Goal: Task Accomplishment & Management: Use online tool/utility

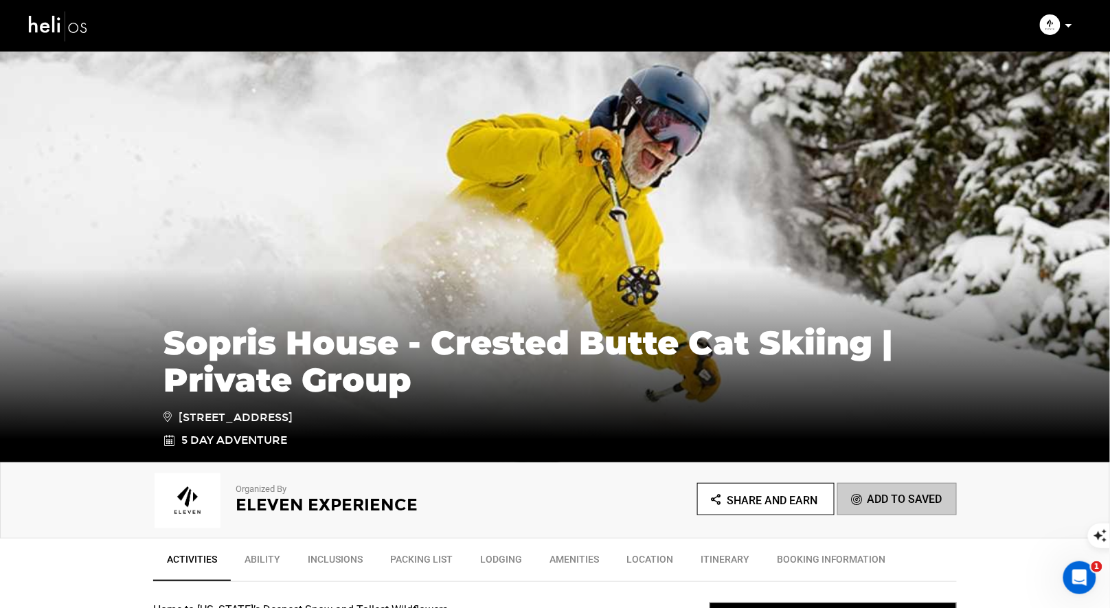
click at [43, 18] on img at bounding box center [58, 26] width 62 height 36
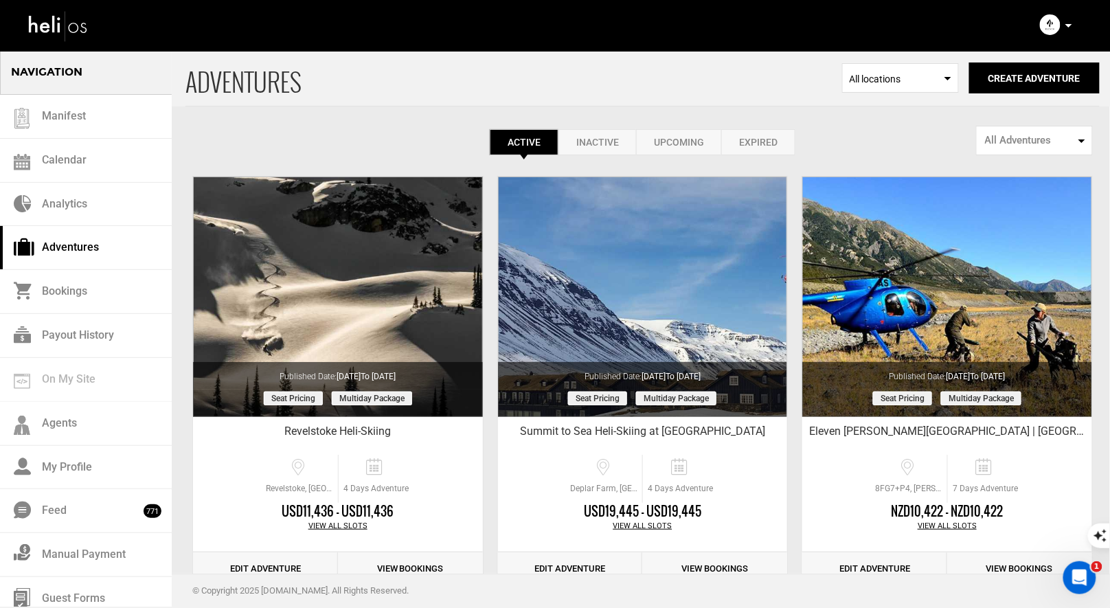
click at [590, 137] on link "Inactive" at bounding box center [597, 142] width 78 height 26
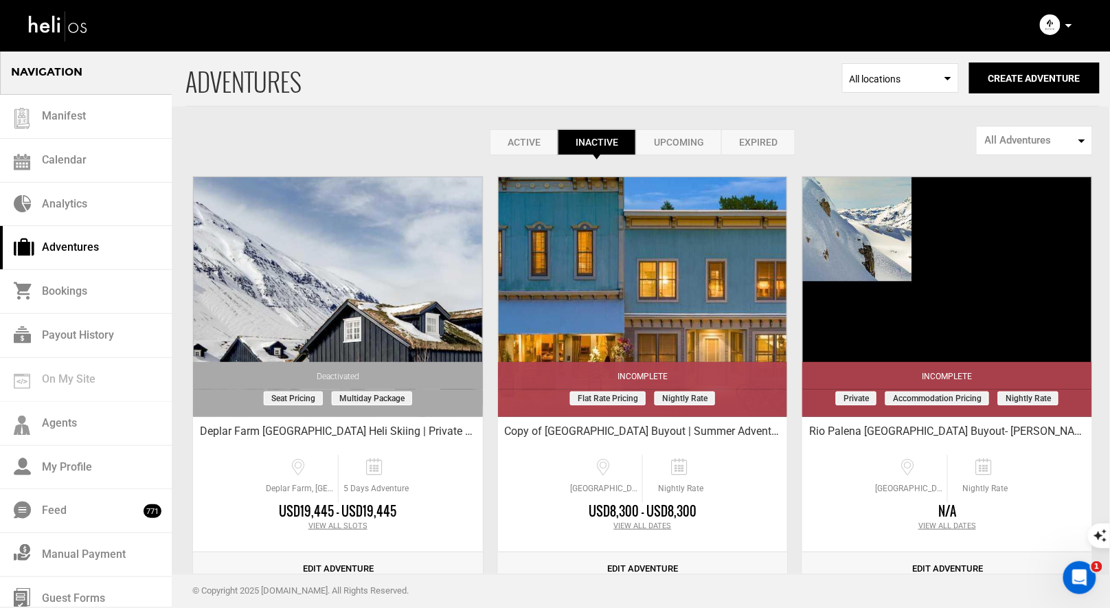
click at [691, 144] on link "Upcoming" at bounding box center [678, 142] width 85 height 26
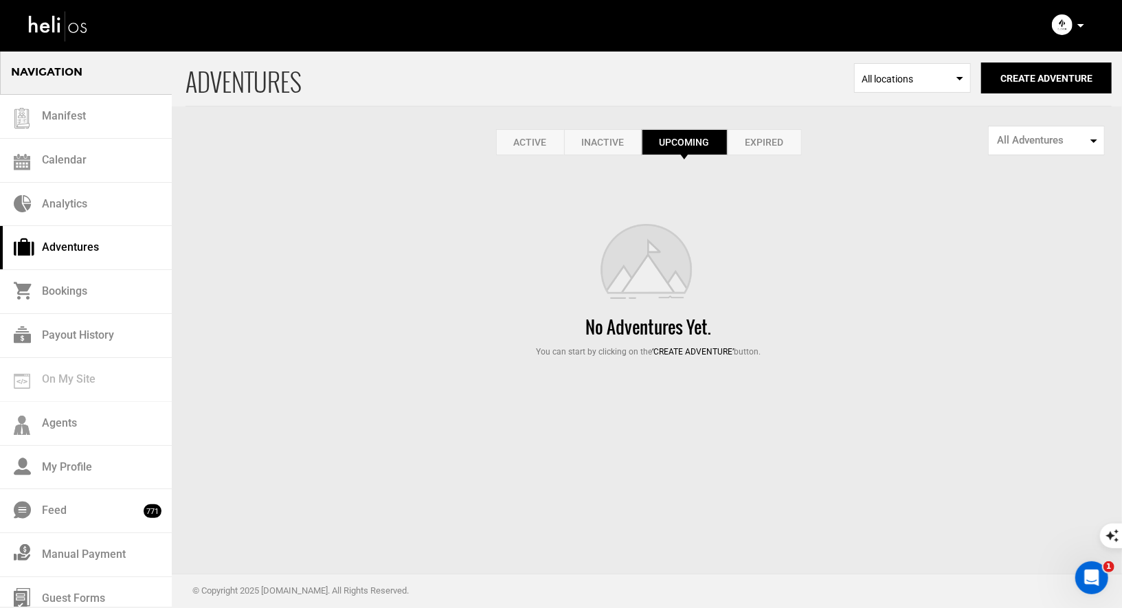
click at [530, 146] on link "Active" at bounding box center [530, 142] width 68 height 26
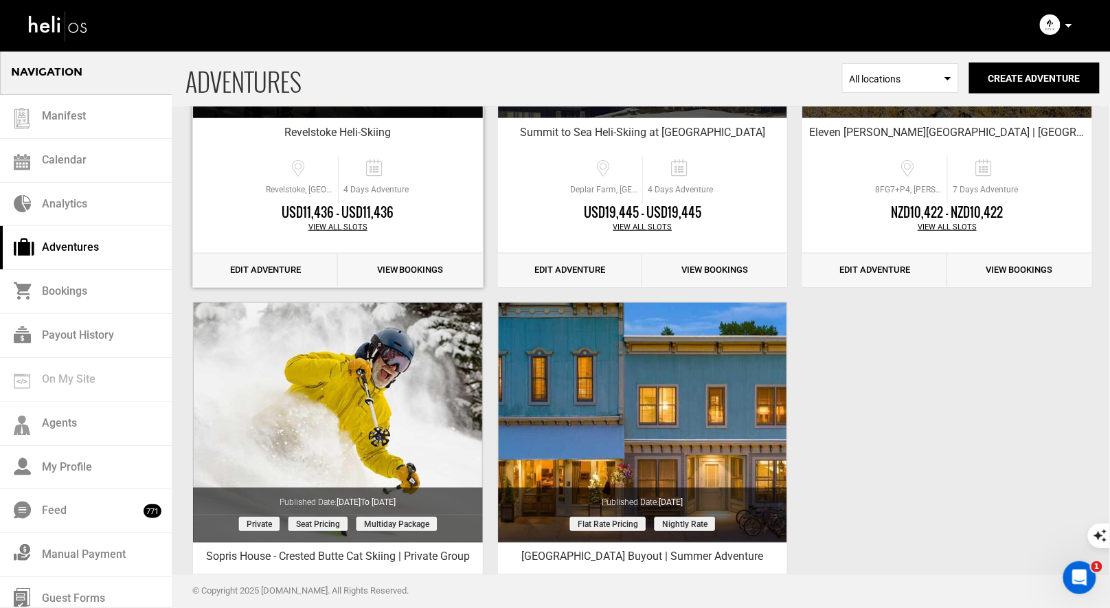
scroll to position [442, 0]
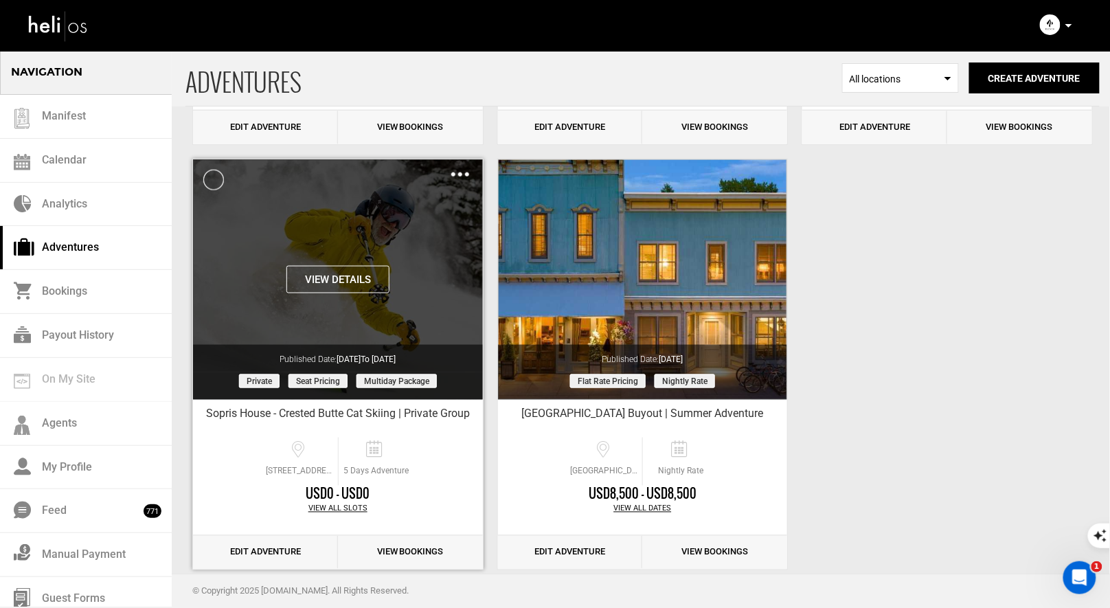
click at [459, 168] on div "Clone De-Activate Share Delete" at bounding box center [460, 174] width 18 height 16
click at [459, 173] on img at bounding box center [460, 174] width 18 height 4
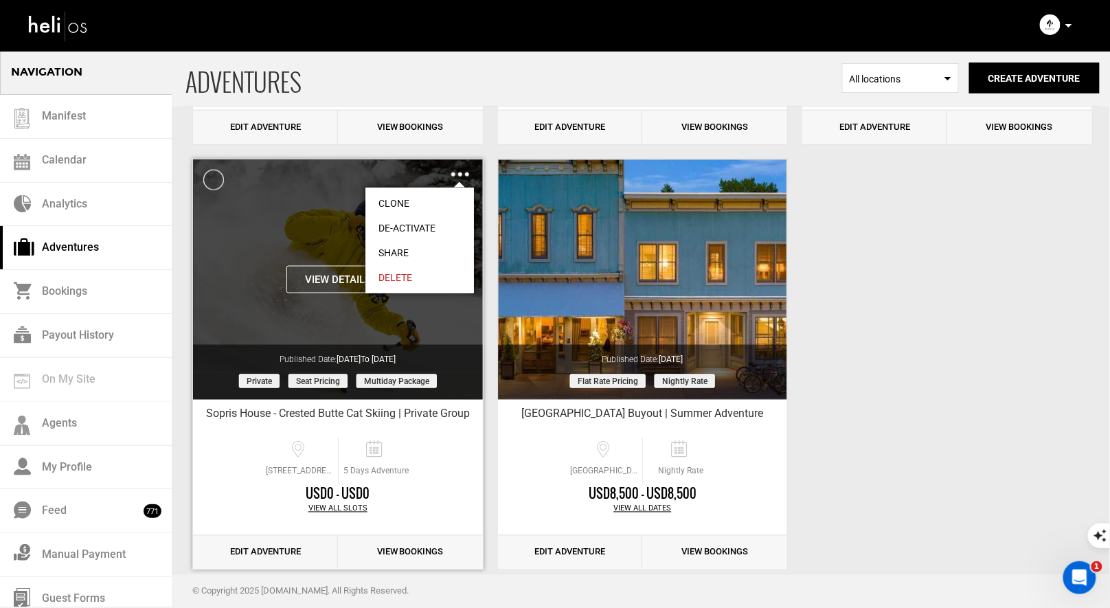
click at [396, 193] on link "Clone" at bounding box center [419, 203] width 109 height 25
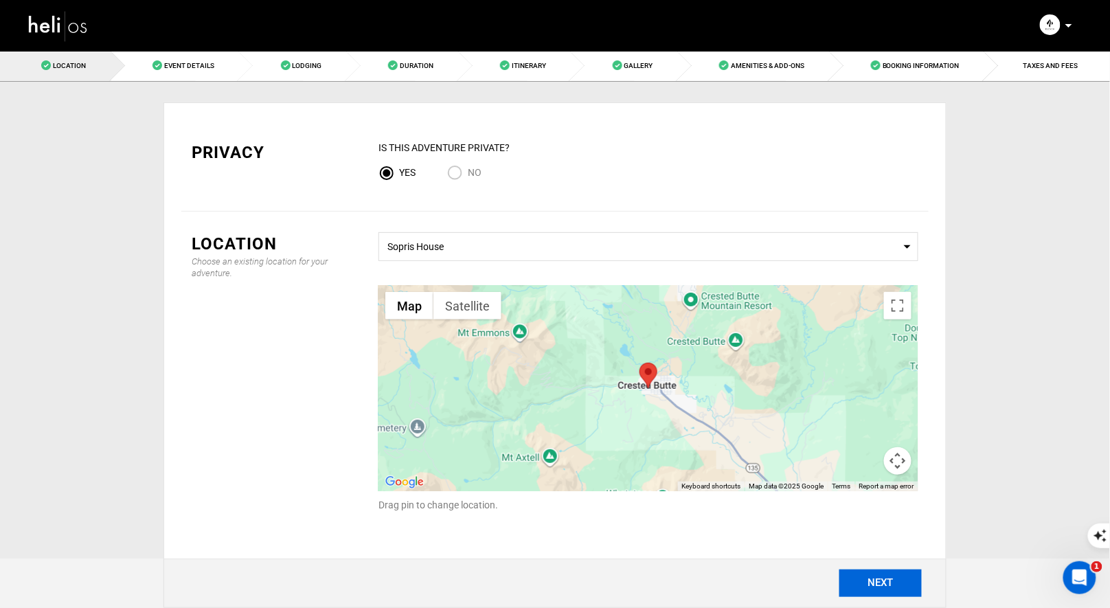
click at [881, 580] on button "NEXT" at bounding box center [880, 582] width 82 height 27
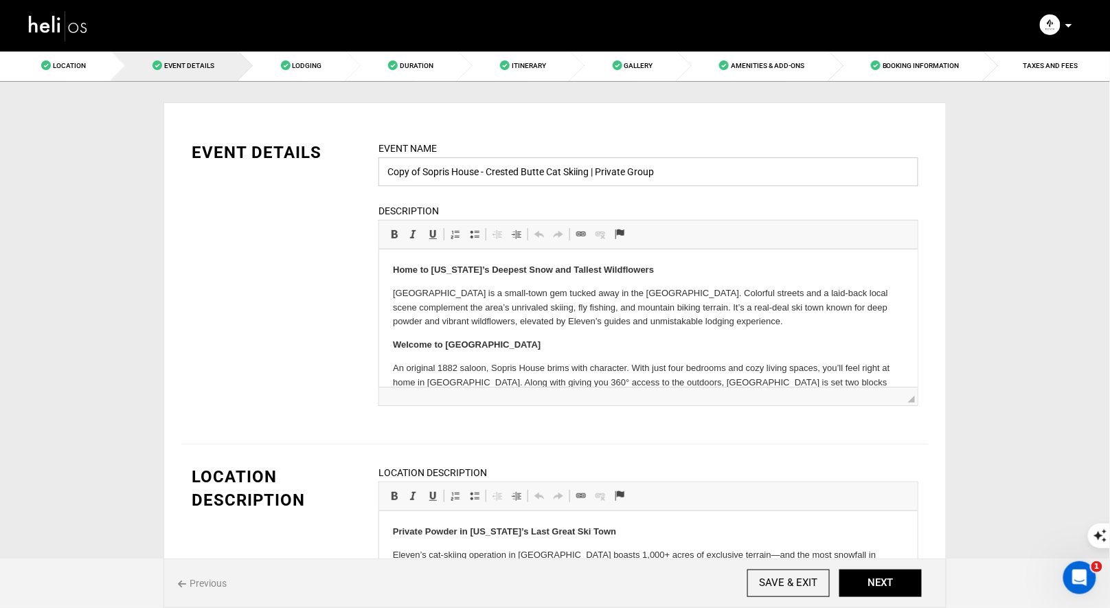
drag, startPoint x: 422, startPoint y: 168, endPoint x: 341, endPoint y: 166, distance: 81.1
click at [350, 167] on div "EVENT DETAILS Event Name Copy of Sopris House - Crested Butte Cat Skiing | Priv…" at bounding box center [554, 282] width 747 height 282
drag, startPoint x: 624, startPoint y: 169, endPoint x: 563, endPoint y: 170, distance: 61.1
click at [563, 170] on input "Sopris House - Crested Butte Cat Skiing | Private Group" at bounding box center [648, 171] width 540 height 29
click at [599, 170] on input "Sopris House - Crested Butte Cat Skiing | [PERSON_NAME]" at bounding box center [648, 171] width 540 height 29
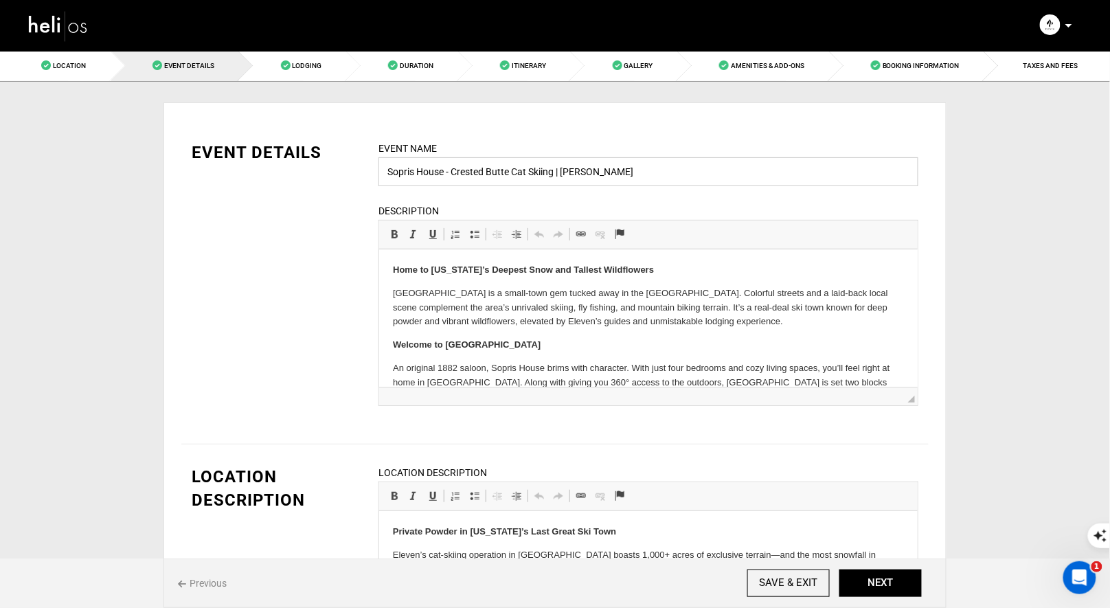
click at [659, 175] on input "Sopris House - Crested Butte Cat Skiing | [PERSON_NAME]" at bounding box center [648, 171] width 540 height 29
type input "Sopris House - Crested Butte Cat Skiing | [PERSON_NAME]"
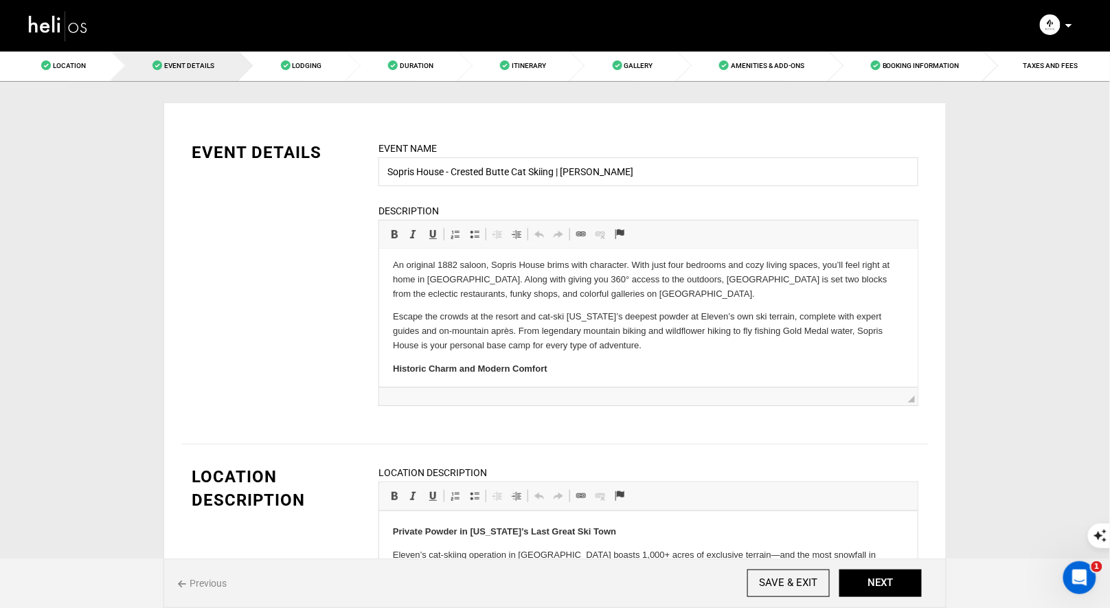
scroll to position [104, 0]
click at [869, 585] on button "NEXT" at bounding box center [880, 582] width 82 height 27
